Goal: Information Seeking & Learning: Find specific fact

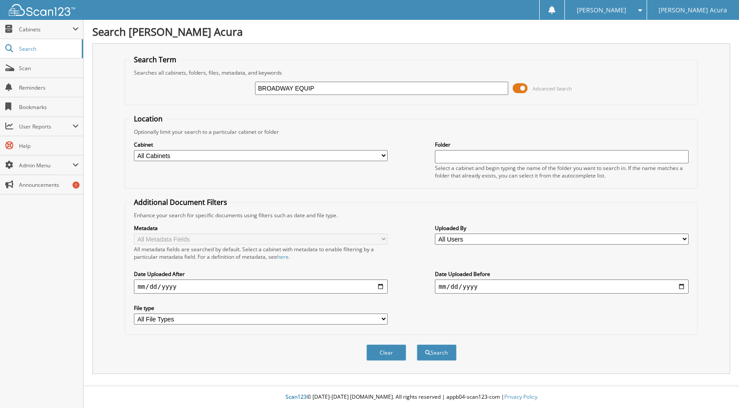
type input "BROADWAY EQUIPMENT"
click at [326, 159] on select "All Cabinets ACCOUNTS PAYABLE ACCOUNTS PAYABLE DIGITAL ACCOUNTS RECEIVABLE AP A…" at bounding box center [261, 155] width 254 height 11
select select "26377"
click at [134, 150] on select "All Cabinets ACCOUNTS PAYABLE ACCOUNTS PAYABLE DIGITAL ACCOUNTS RECEIVABLE AP A…" at bounding box center [261, 155] width 254 height 11
drag, startPoint x: 207, startPoint y: 291, endPoint x: 151, endPoint y: 292, distance: 55.7
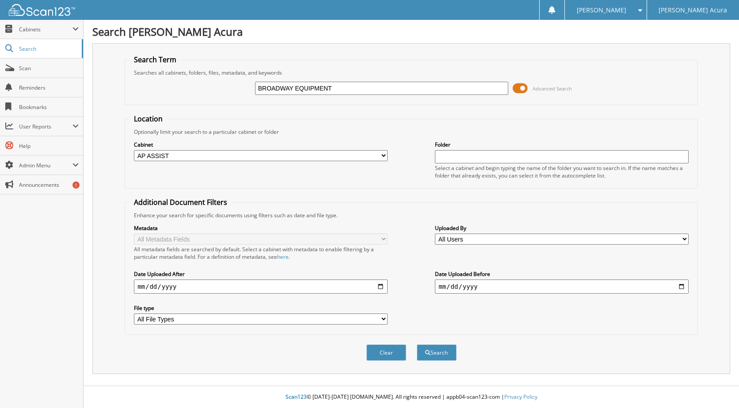
click at [151, 292] on input "date" at bounding box center [261, 287] width 254 height 14
type input "[PHONE_NUMBER]"
click at [418, 311] on div "Metadata All Metadata Fields All metadata fields are searched by default. Selec…" at bounding box center [410, 274] width 563 height 111
click at [435, 351] on button "Search" at bounding box center [437, 353] width 40 height 16
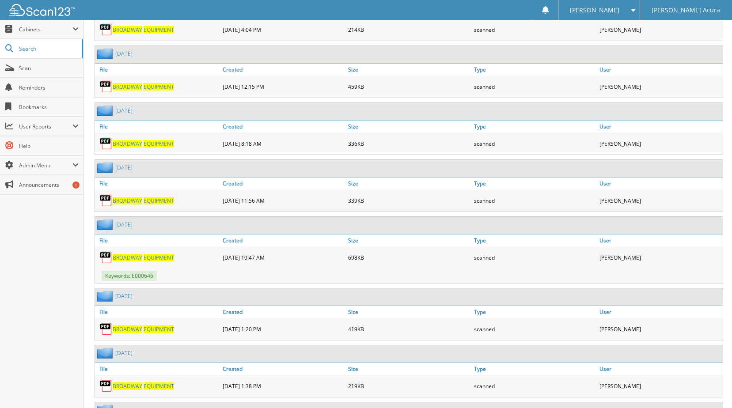
scroll to position [1104, 0]
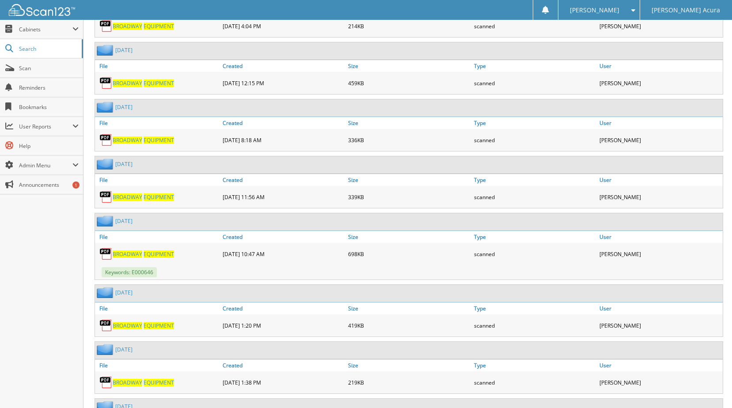
click at [161, 326] on span "EQUIPMENT" at bounding box center [159, 326] width 30 height 8
